Goal: Find contact information: Find contact information

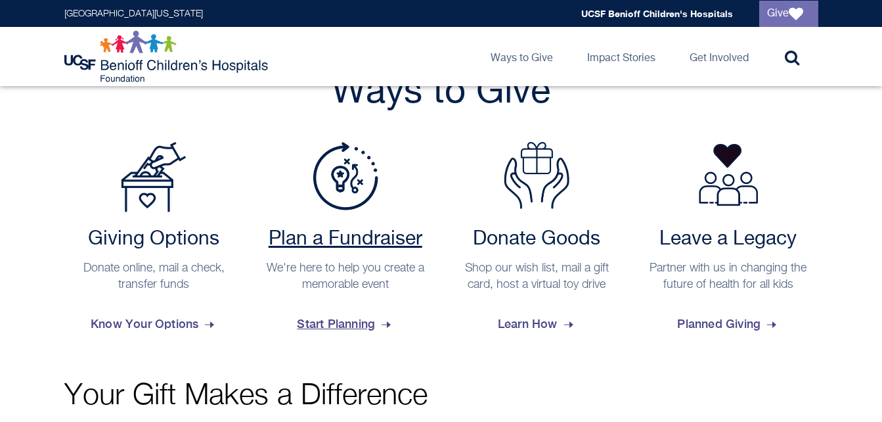
scroll to position [510, 0]
click at [355, 319] on span "Start Planning" at bounding box center [345, 322] width 97 height 35
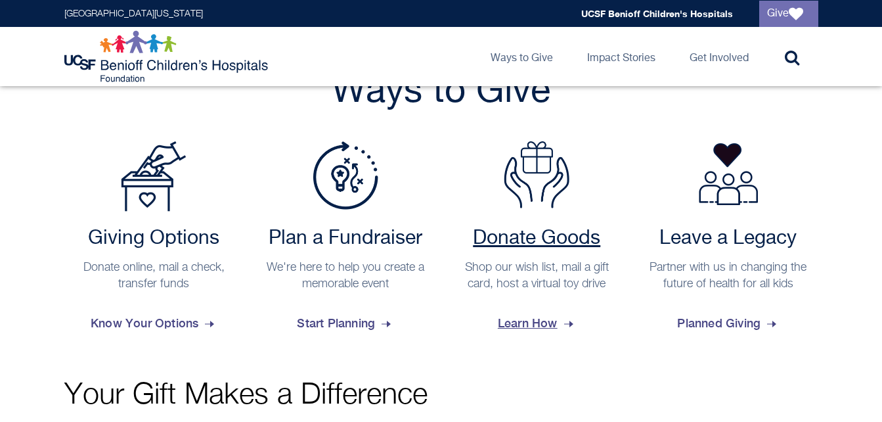
scroll to position [489, 0]
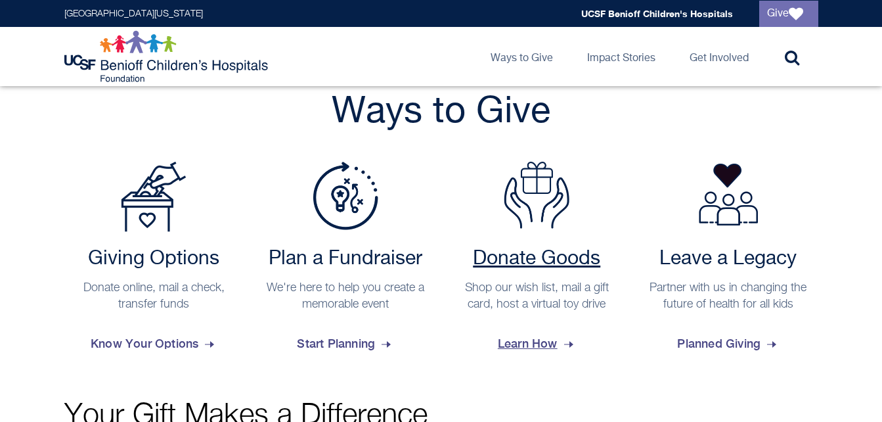
click at [524, 259] on h2 "Donate Goods" at bounding box center [537, 259] width 167 height 24
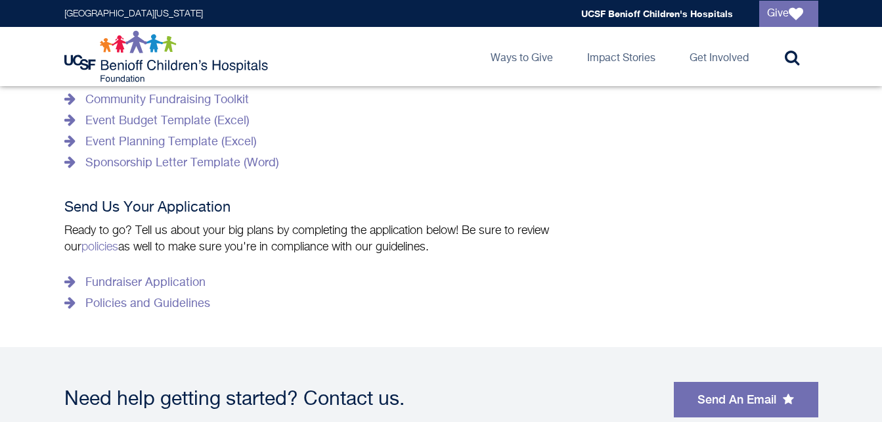
scroll to position [749, 0]
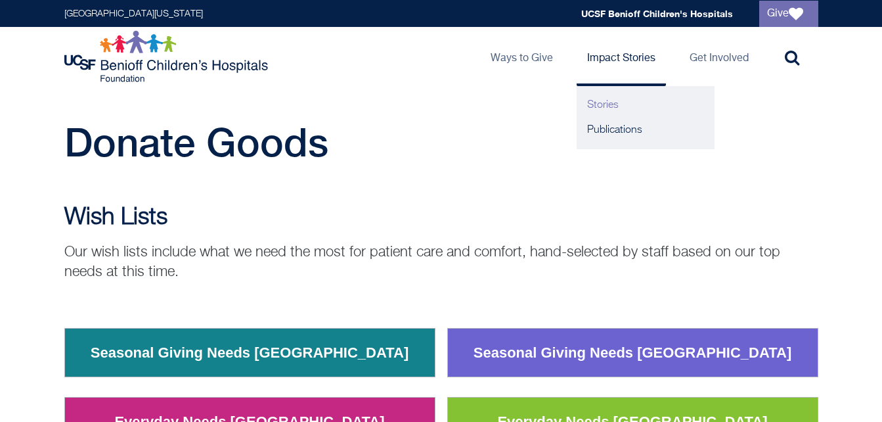
click at [602, 108] on link "Stories" at bounding box center [646, 105] width 138 height 25
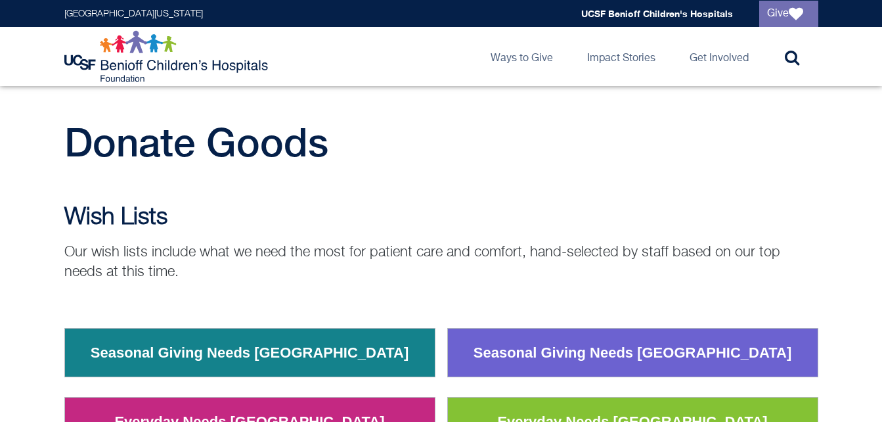
scroll to position [130, 0]
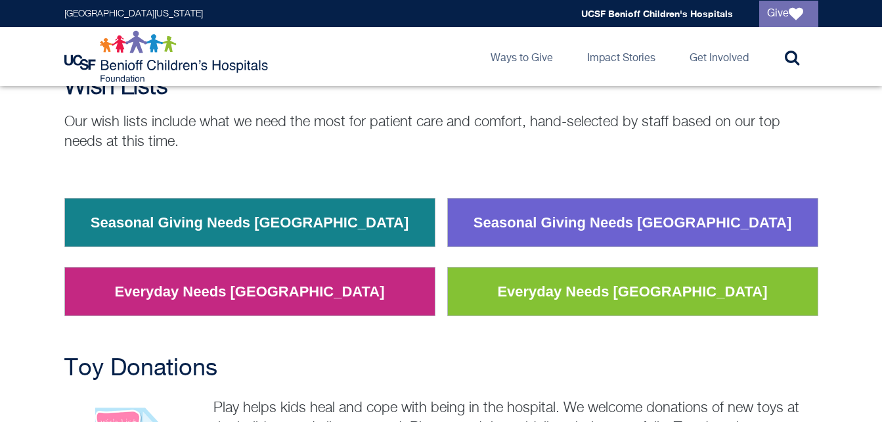
click at [261, 298] on link "Everyday Needs [GEOGRAPHIC_DATA]" at bounding box center [249, 292] width 290 height 34
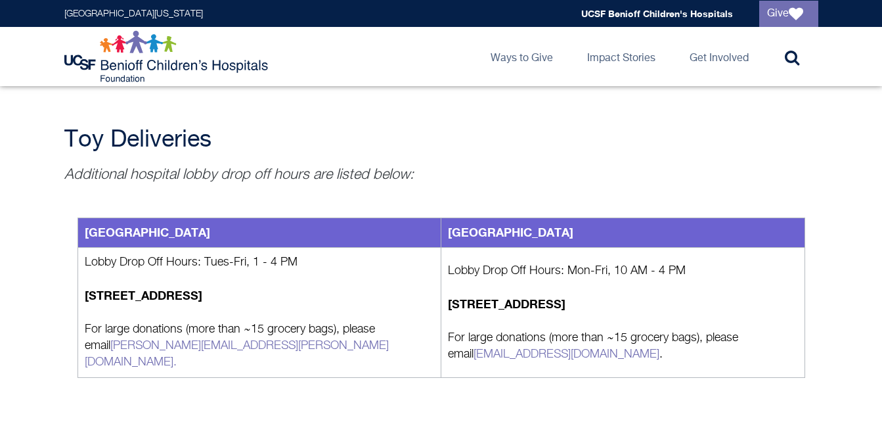
scroll to position [1458, 0]
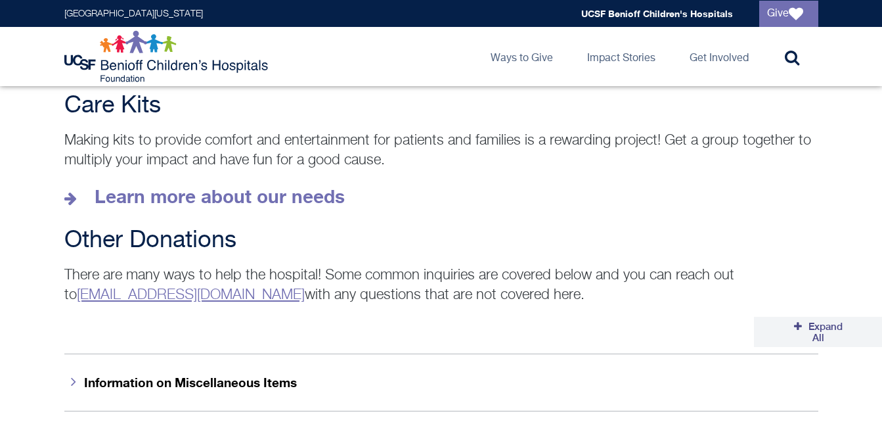
scroll to position [1911, 0]
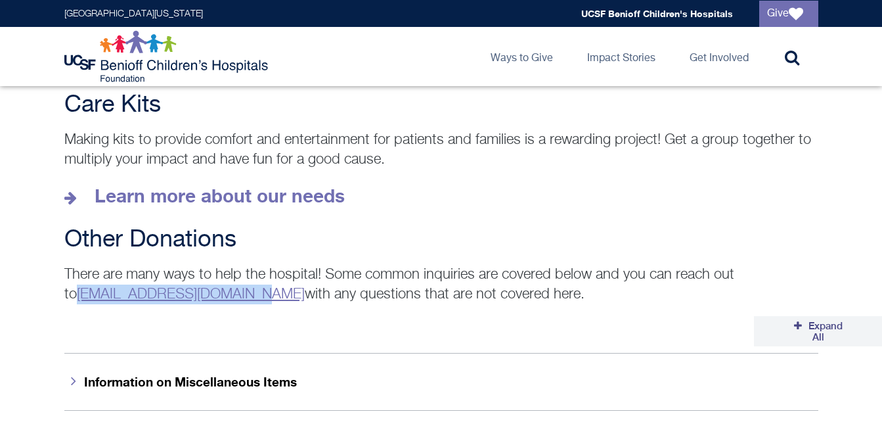
drag, startPoint x: 263, startPoint y: 273, endPoint x: 81, endPoint y: 263, distance: 182.2
click at [81, 265] on p "There are many ways to help the hospital! Some common inquiries are covered bel…" at bounding box center [441, 284] width 754 height 39
copy link "[EMAIL_ADDRESS][DOMAIN_NAME]"
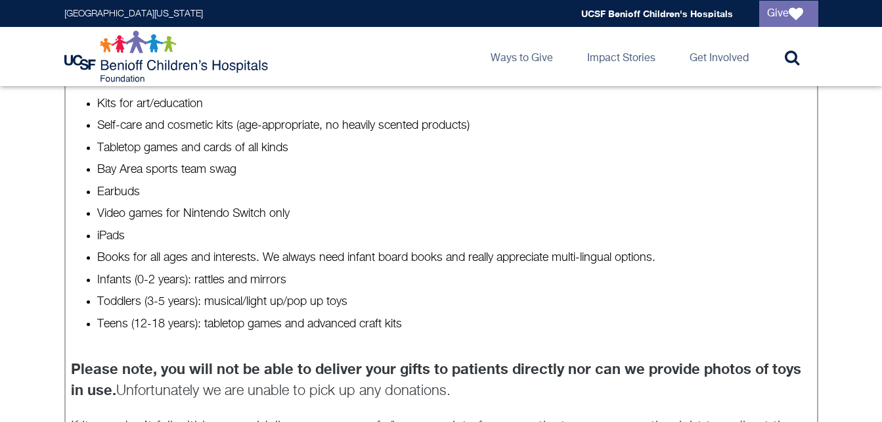
scroll to position [1040, 0]
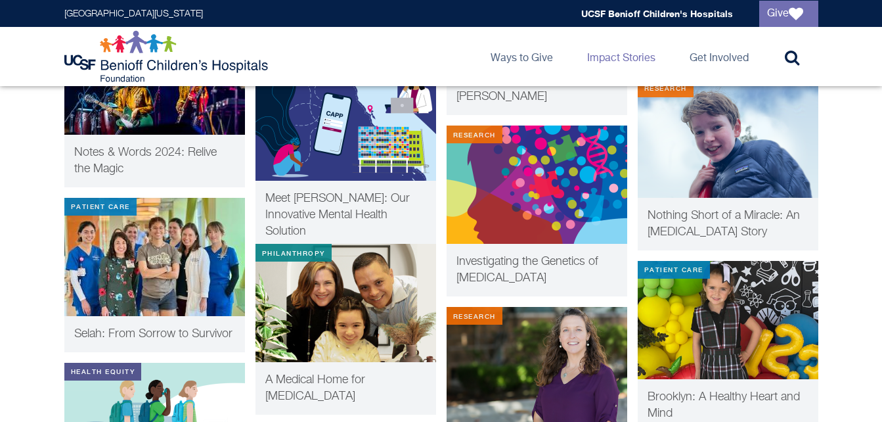
scroll to position [1311, 0]
